Goal: Transaction & Acquisition: Purchase product/service

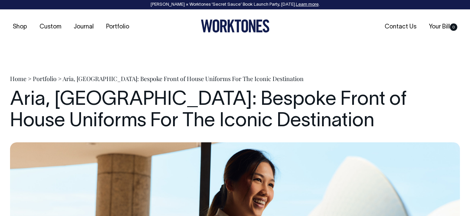
click at [219, 25] on icon at bounding box center [216, 25] width 7 height 13
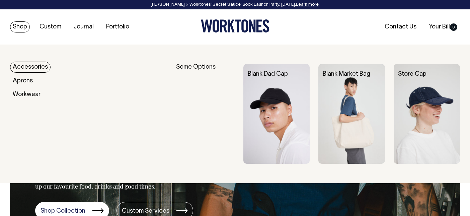
click at [24, 26] on link "Shop" at bounding box center [20, 26] width 20 height 11
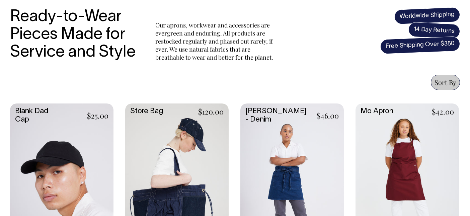
scroll to position [230, 0]
